Goal: Task Accomplishment & Management: Complete application form

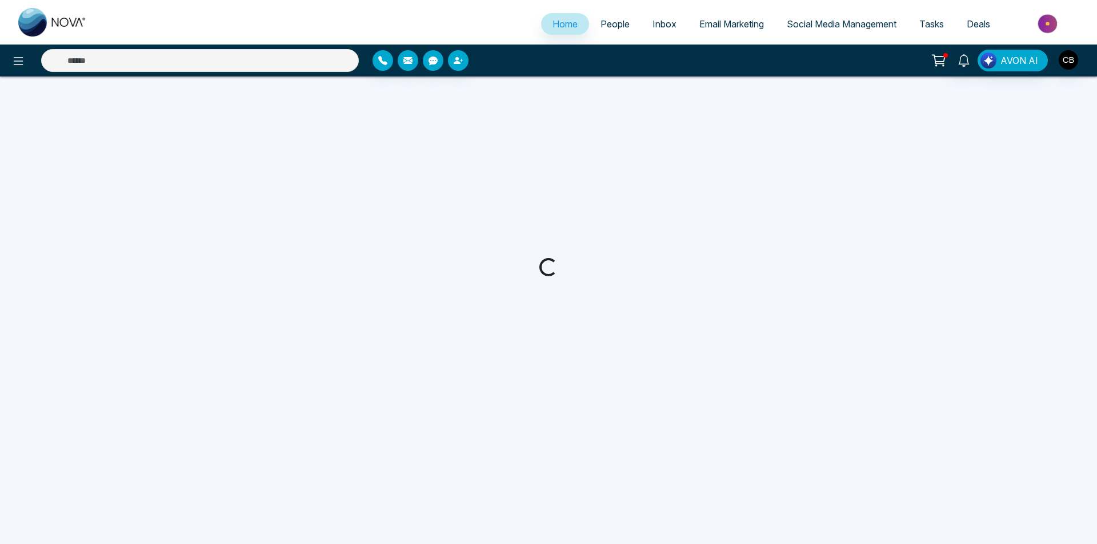
select select "*"
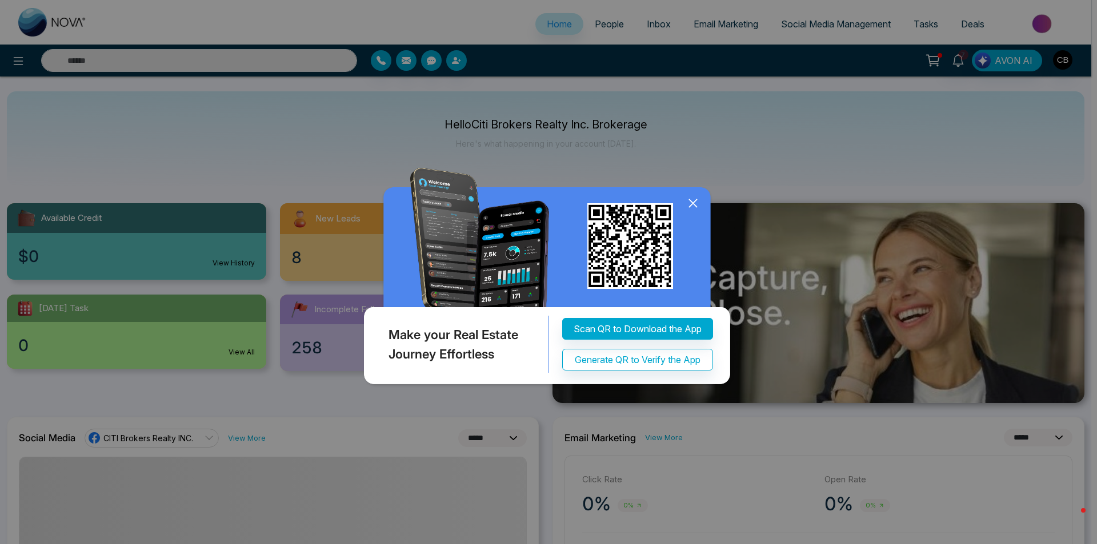
click at [599, 18] on div "Make your Real Estate Journey Effortless Scan QR to Download the App Generate Q…" at bounding box center [548, 272] width 1097 height 544
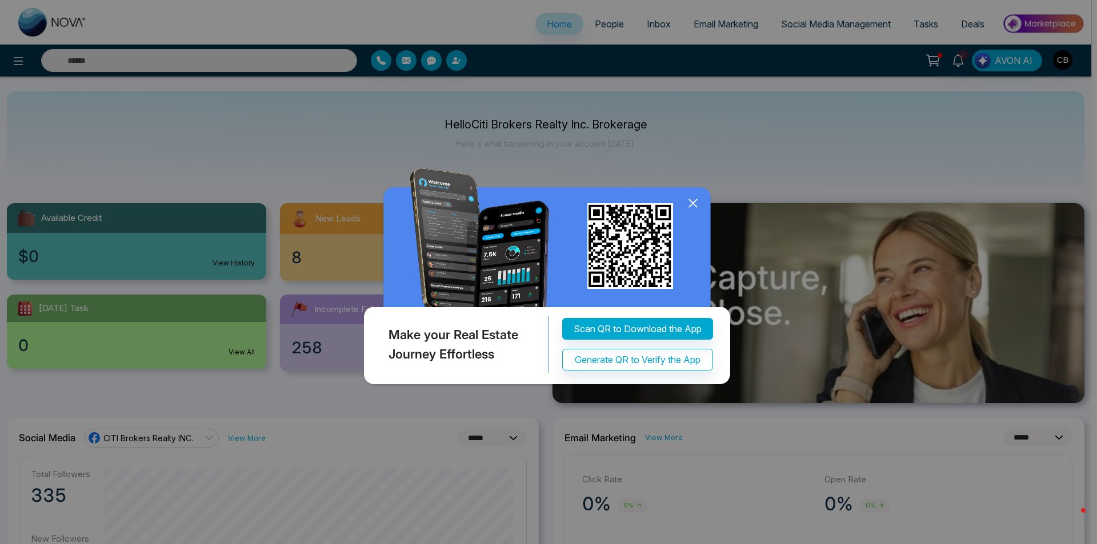
click at [695, 201] on icon at bounding box center [692, 203] width 17 height 17
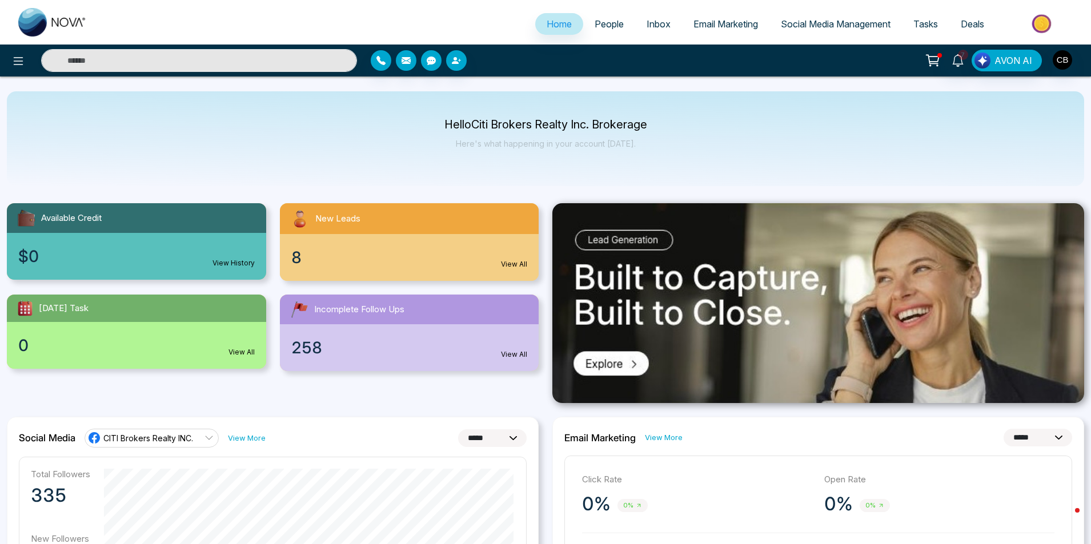
click at [603, 25] on span "People" at bounding box center [609, 23] width 29 height 11
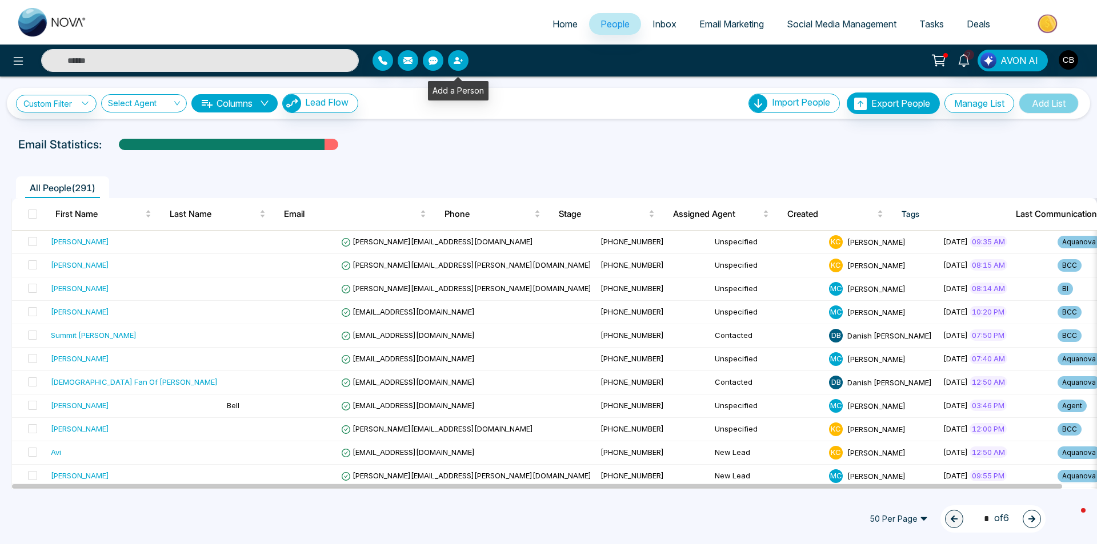
click at [458, 64] on icon "button" at bounding box center [457, 60] width 7 height 7
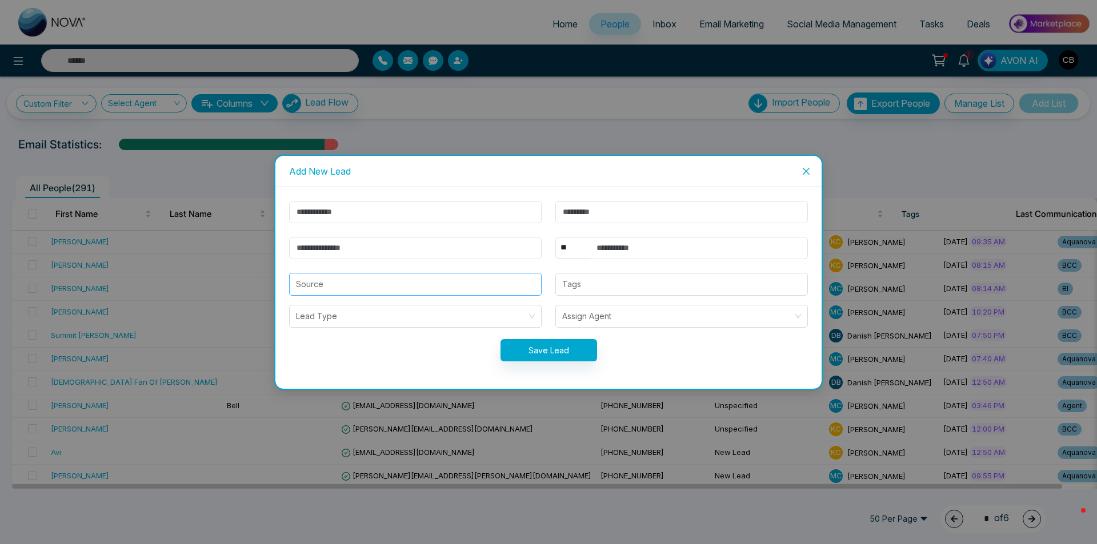
click at [459, 287] on input "search" at bounding box center [415, 285] width 239 height 22
click at [655, 319] on input "search" at bounding box center [677, 317] width 231 height 22
